Goal: Transaction & Acquisition: Purchase product/service

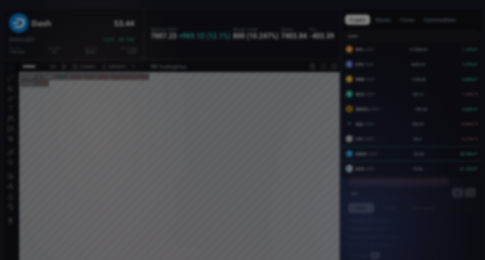
scroll to position [78, 0]
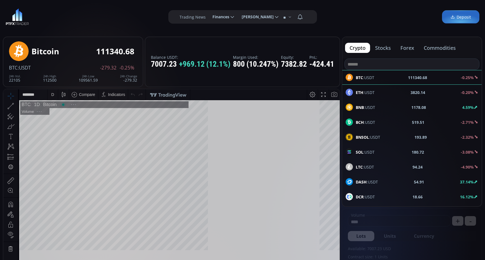
scroll to position [78, 0]
click at [368, 180] on span "DASH :USDT" at bounding box center [367, 182] width 22 height 6
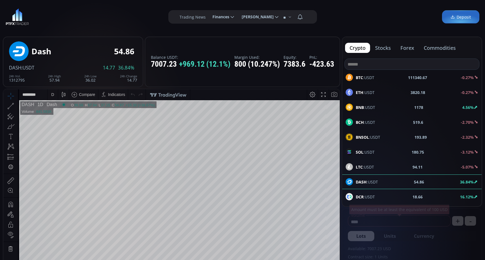
click at [49, 93] on div "D" at bounding box center [53, 94] width 10 height 11
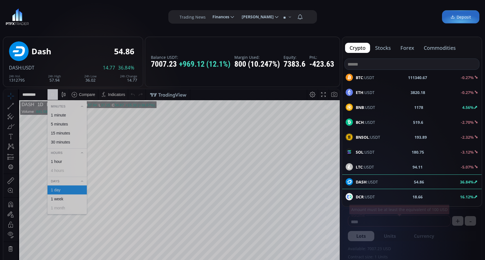
click at [59, 113] on div "1 minute" at bounding box center [58, 115] width 15 height 4
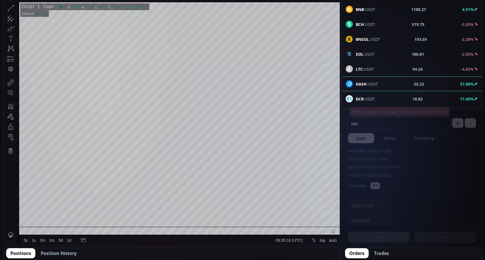
scroll to position [112, 0]
